Goal: Information Seeking & Learning: Learn about a topic

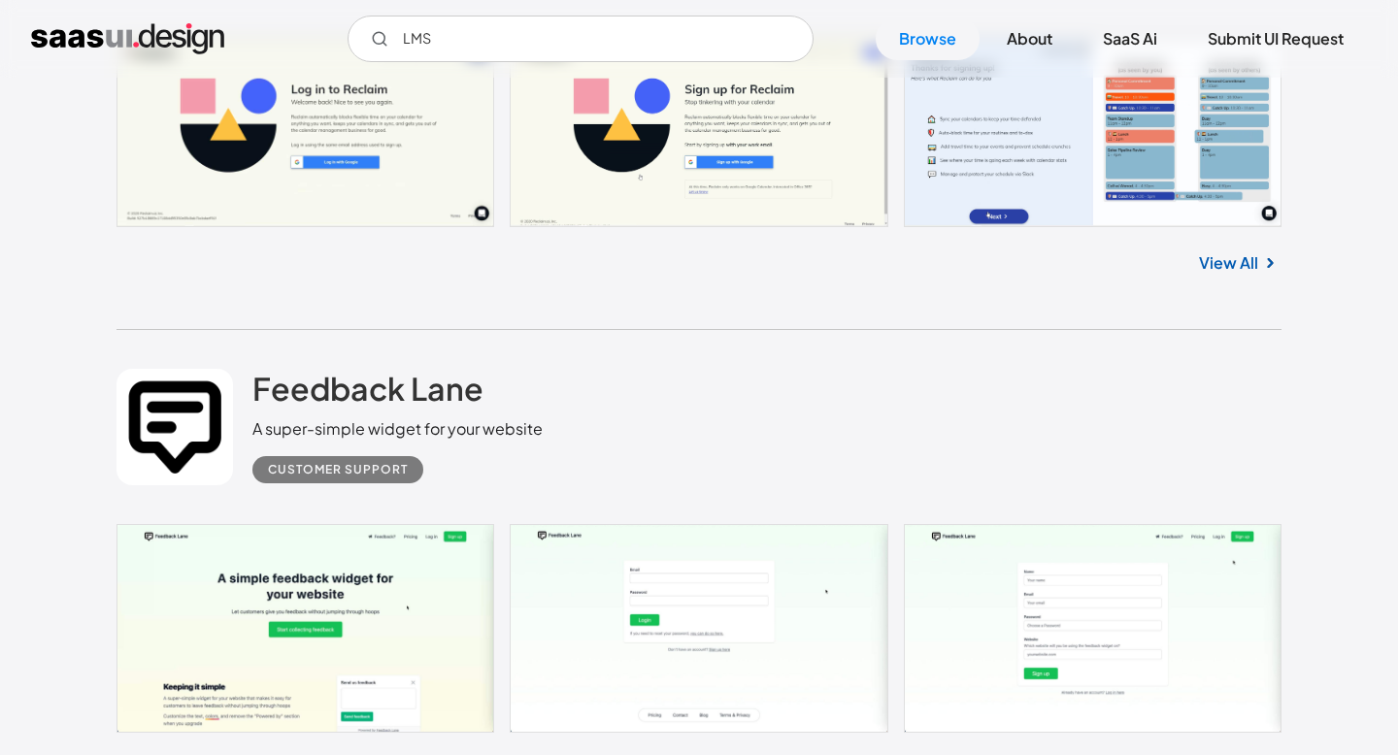
scroll to position [12381, 0]
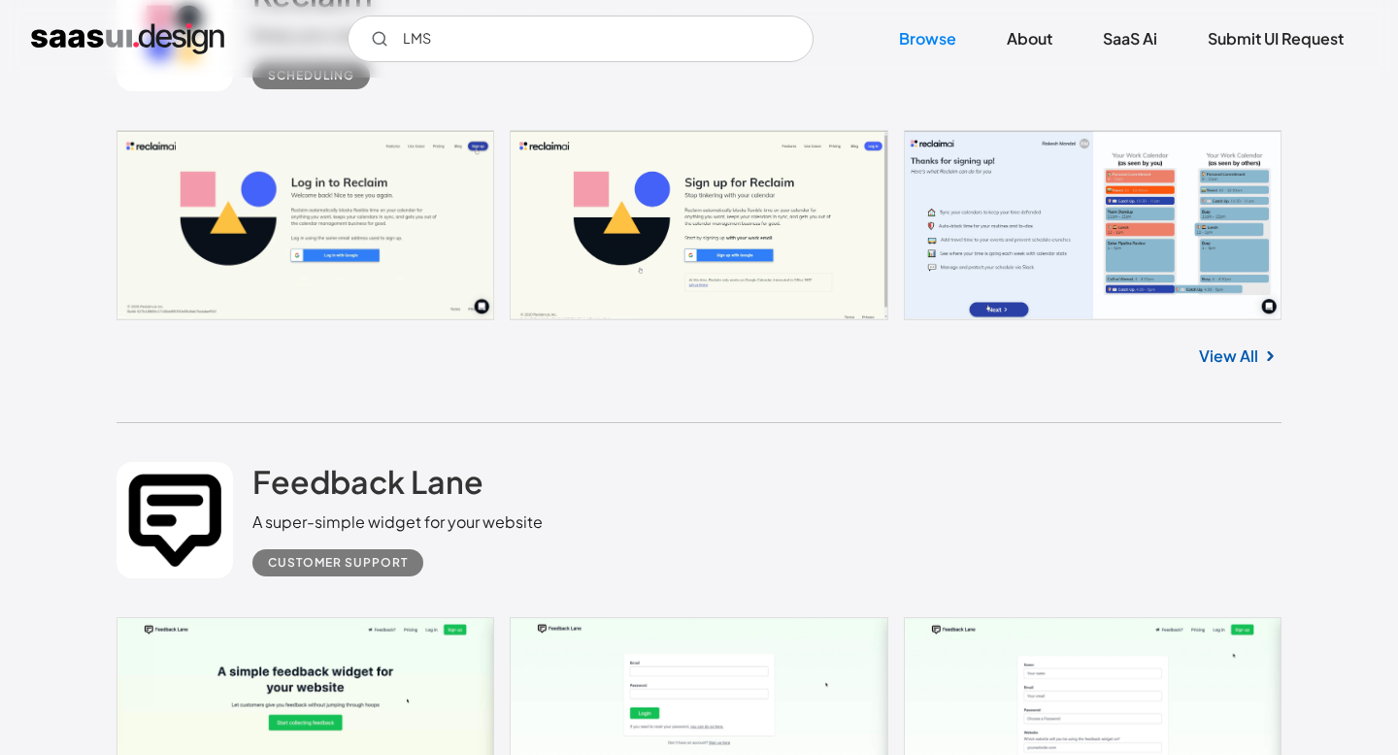
drag, startPoint x: 471, startPoint y: 50, endPoint x: 406, endPoint y: 44, distance: 65.3
click at [406, 44] on input "LMS" at bounding box center [580, 39] width 466 height 47
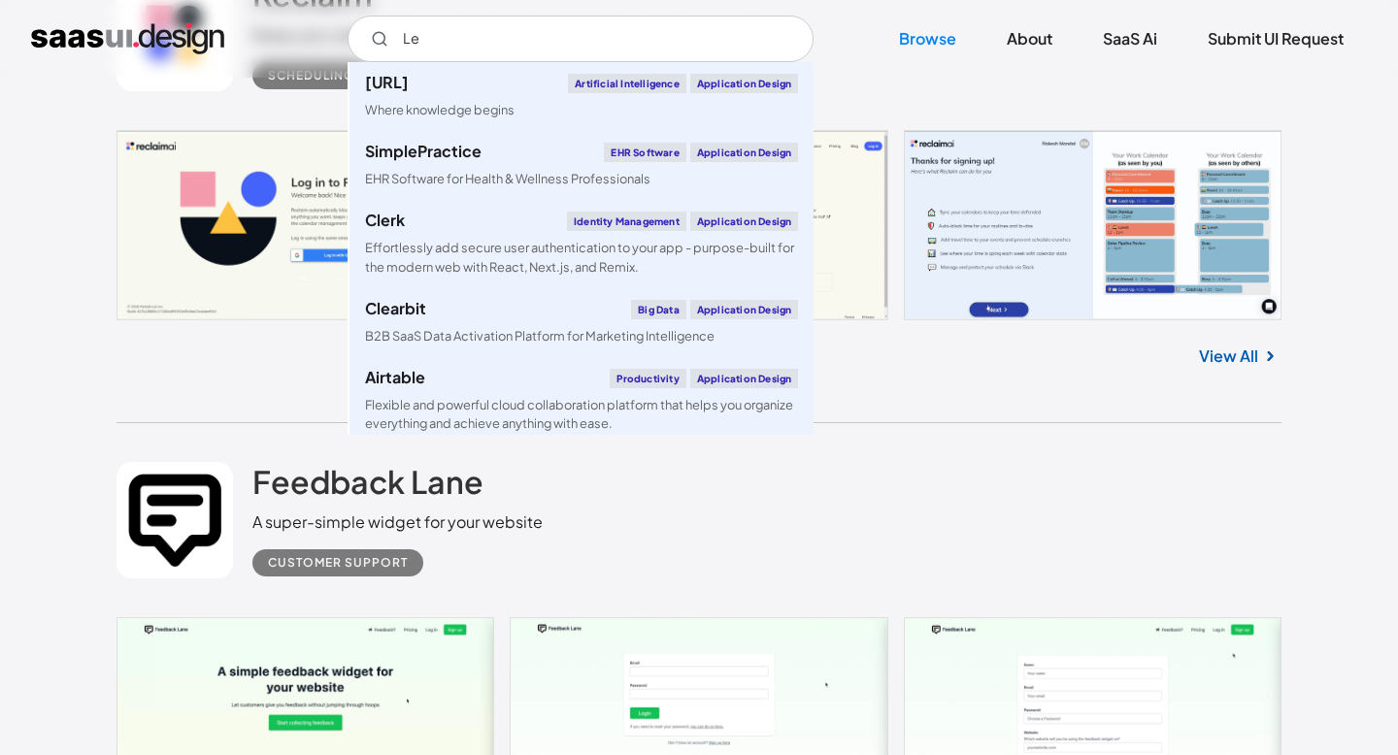
type input "L"
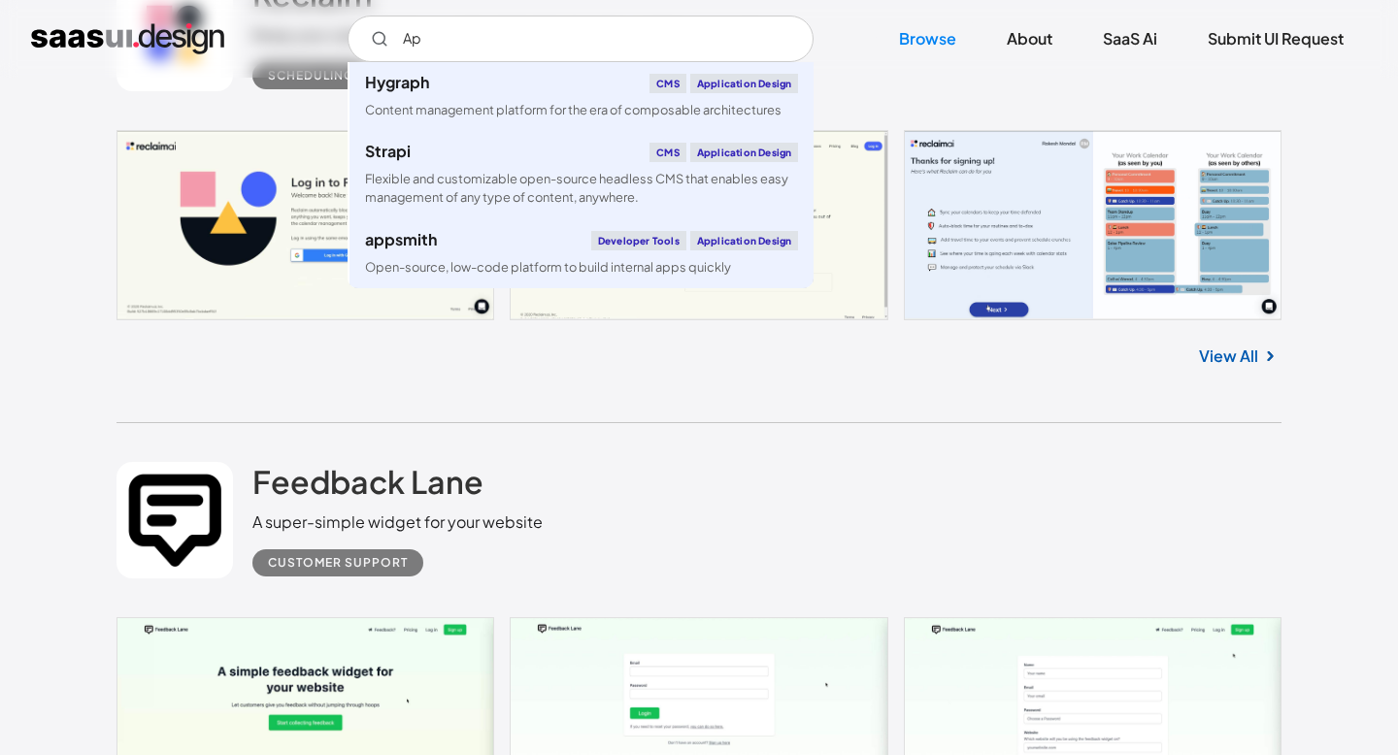
type input "A"
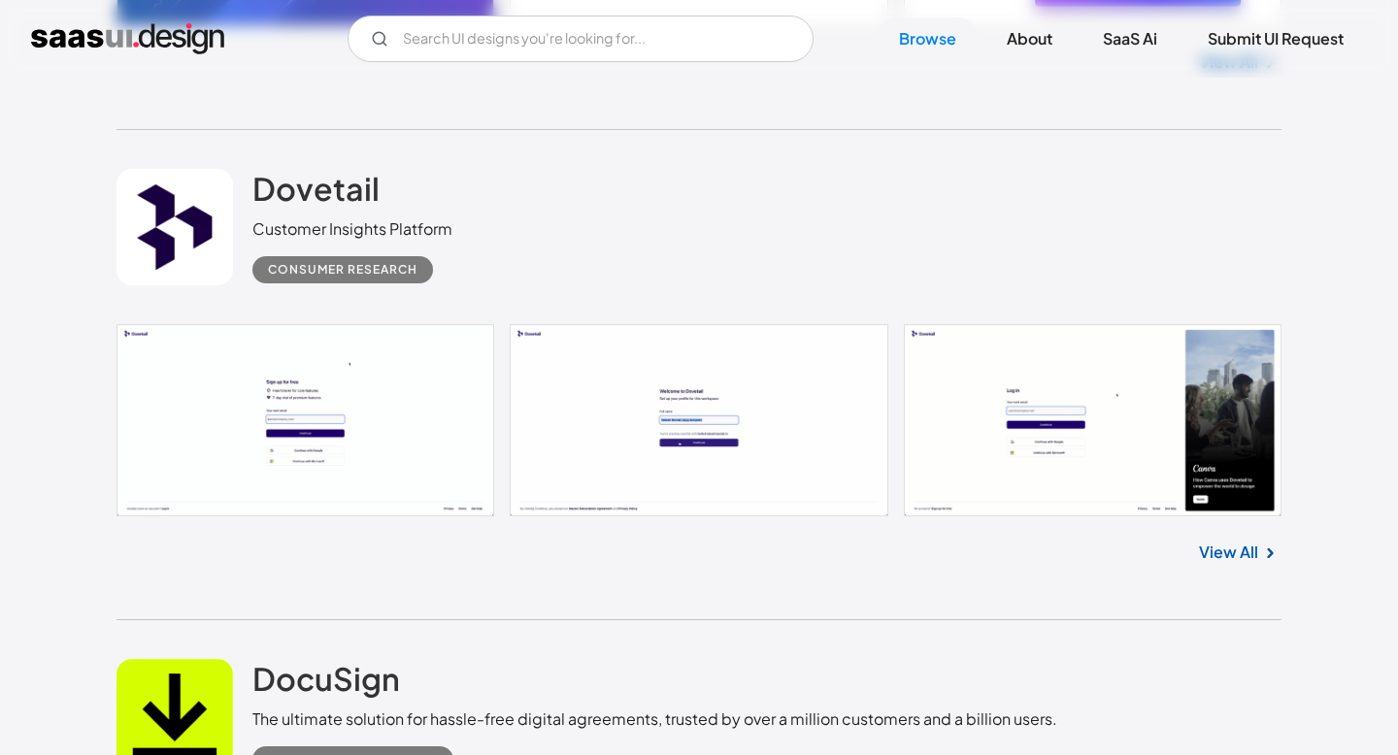
scroll to position [16491, 0]
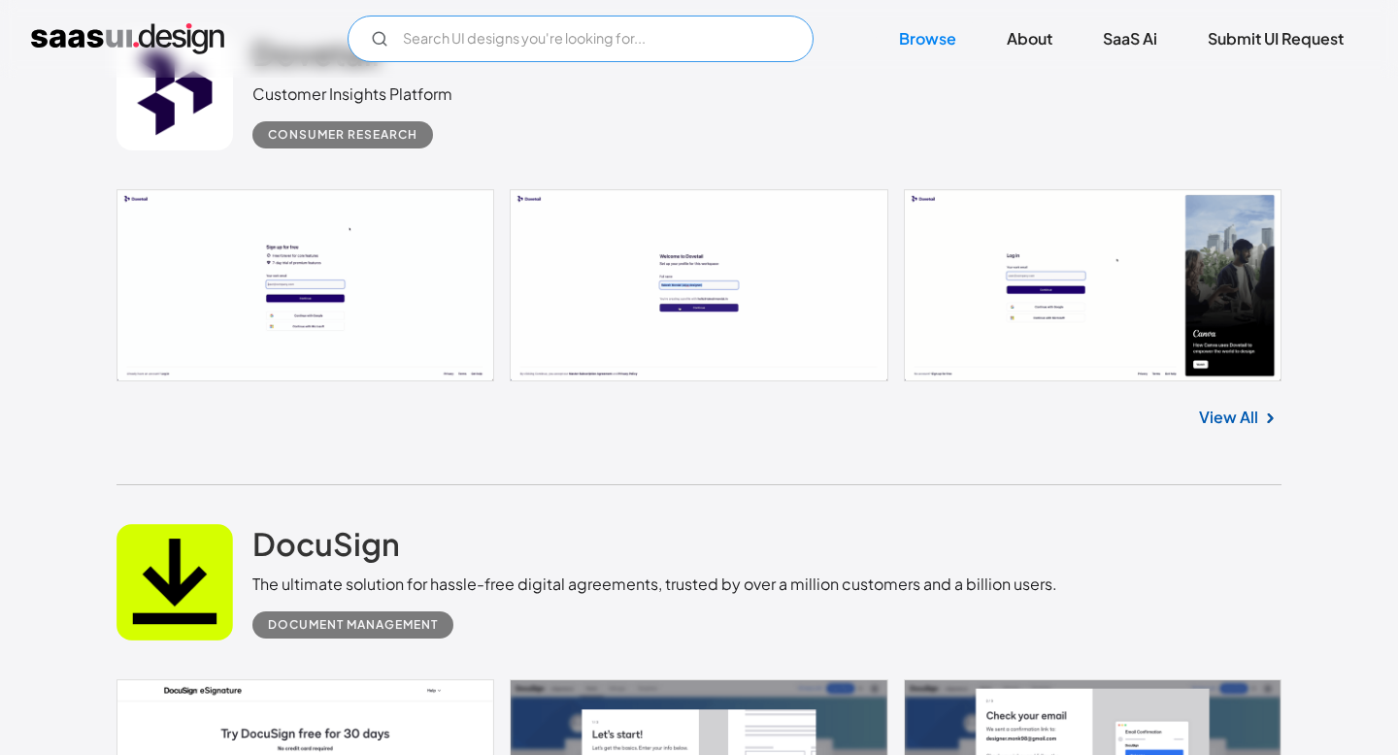
click at [454, 39] on input "Email Form" at bounding box center [580, 39] width 466 height 47
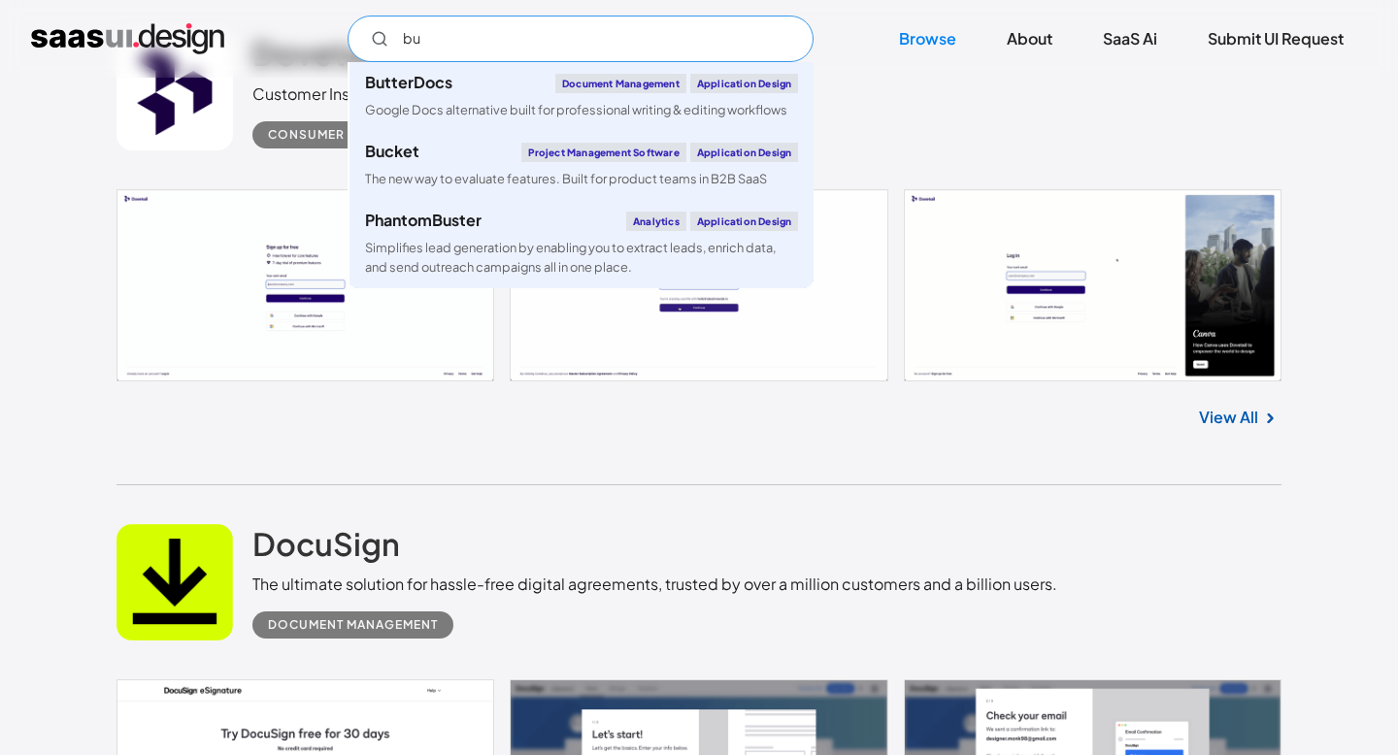
type input "b"
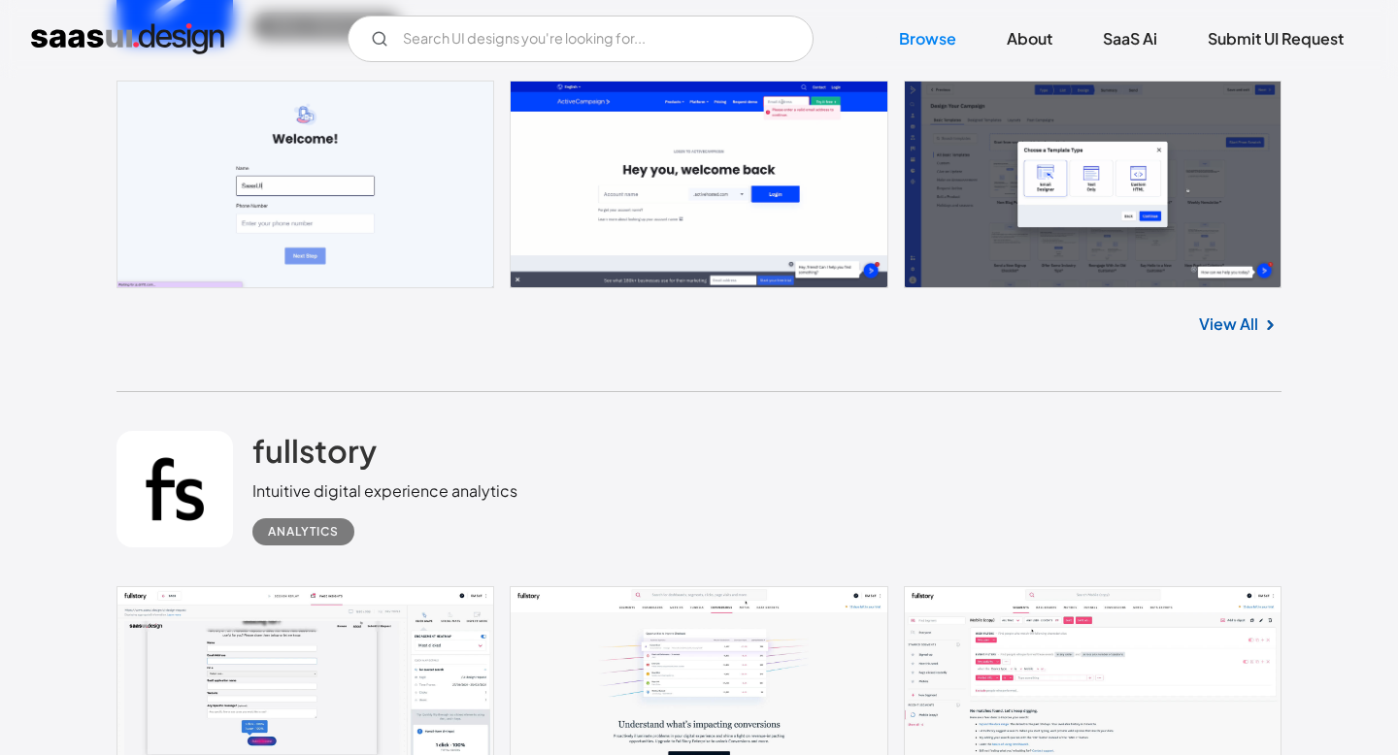
scroll to position [19695, 0]
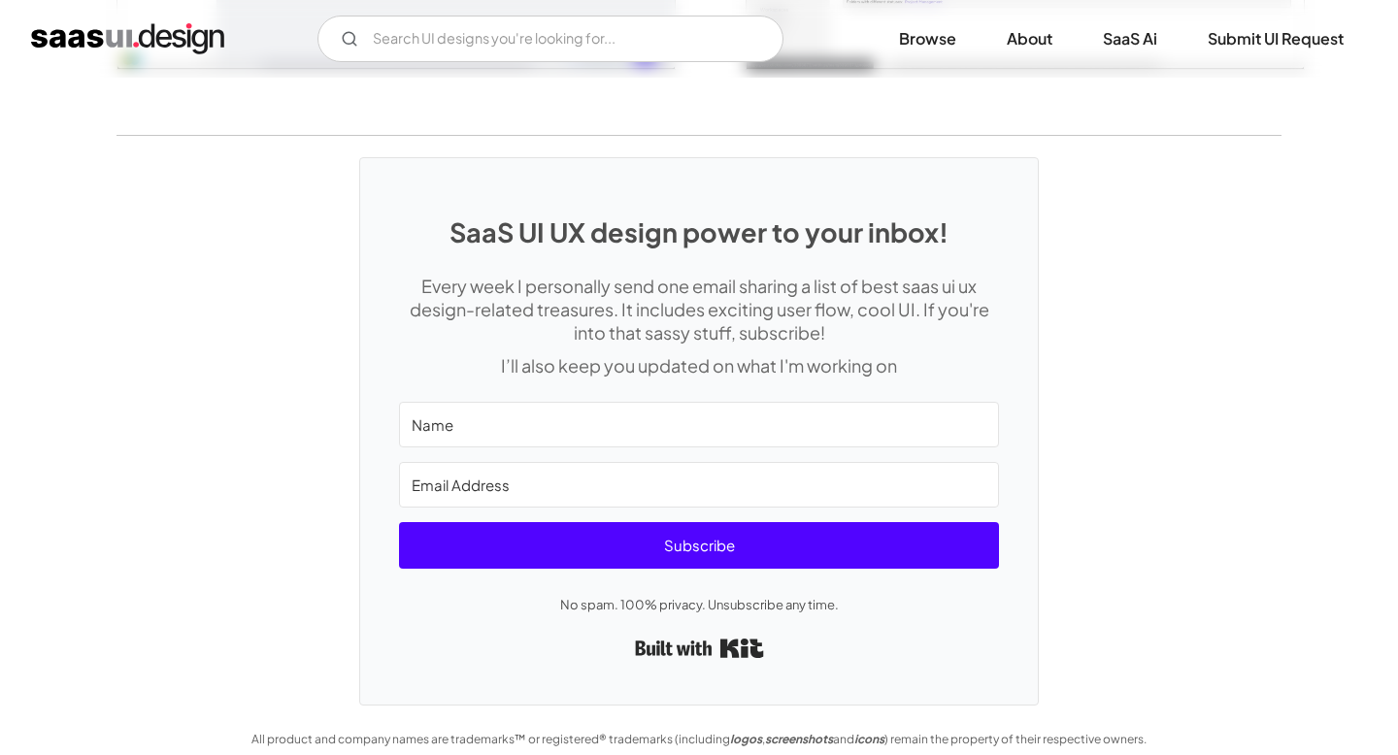
scroll to position [4487, 0]
